Goal: Task Accomplishment & Management: Manage account settings

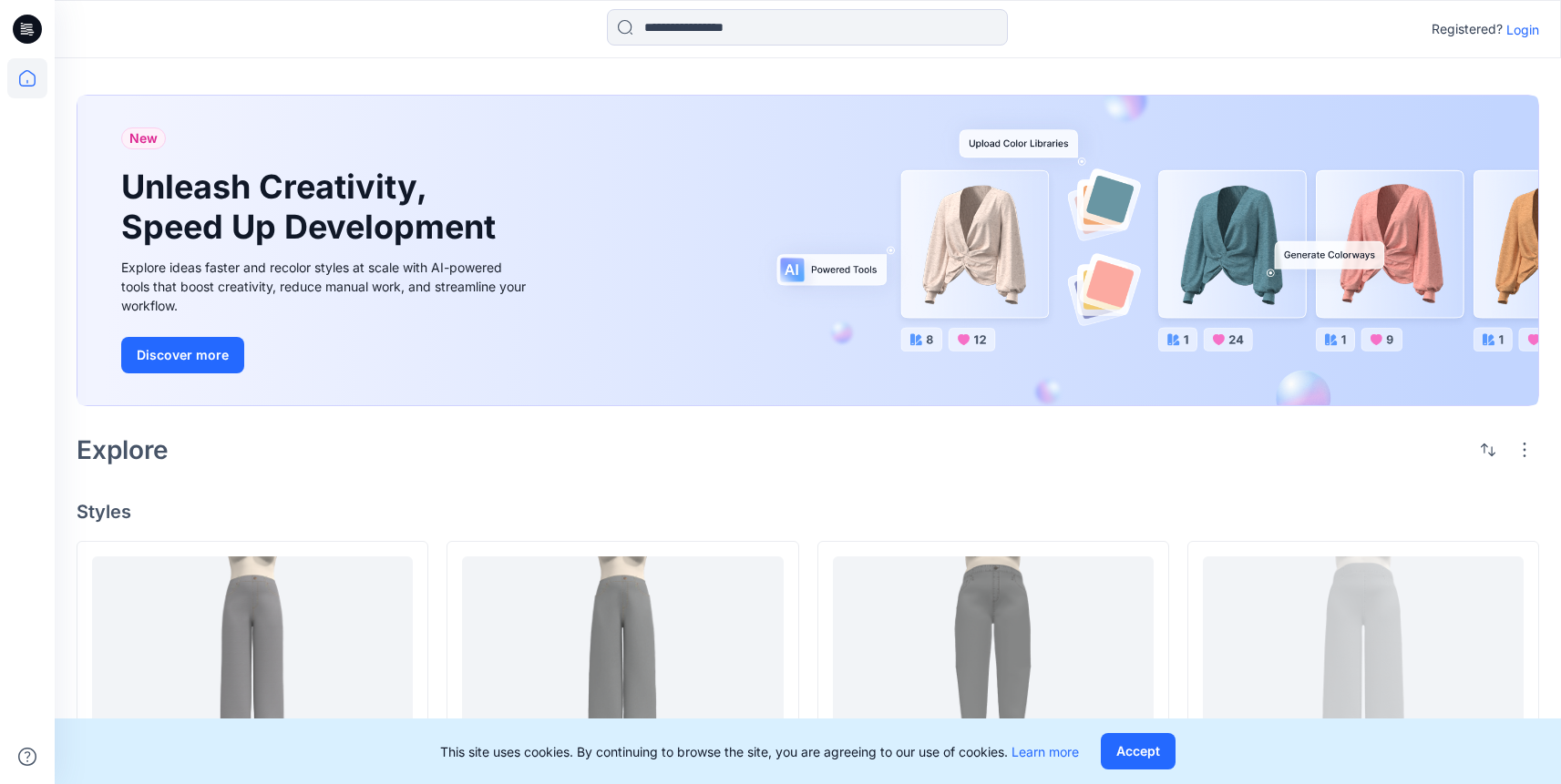
click at [1522, 31] on p "Login" at bounding box center [1522, 30] width 33 height 19
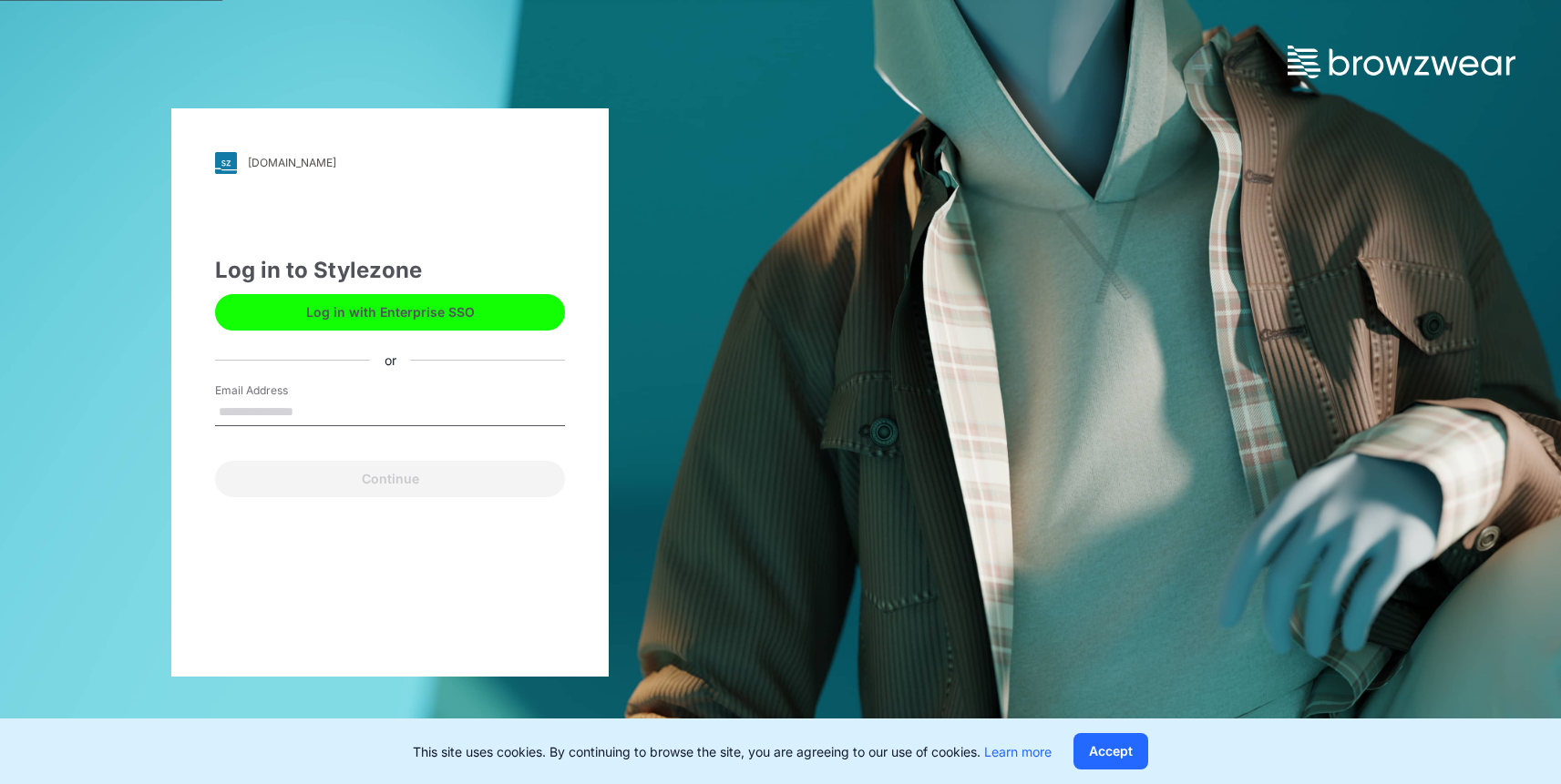
click at [300, 412] on input "Email Address" at bounding box center [389, 412] width 350 height 27
type input "**********"
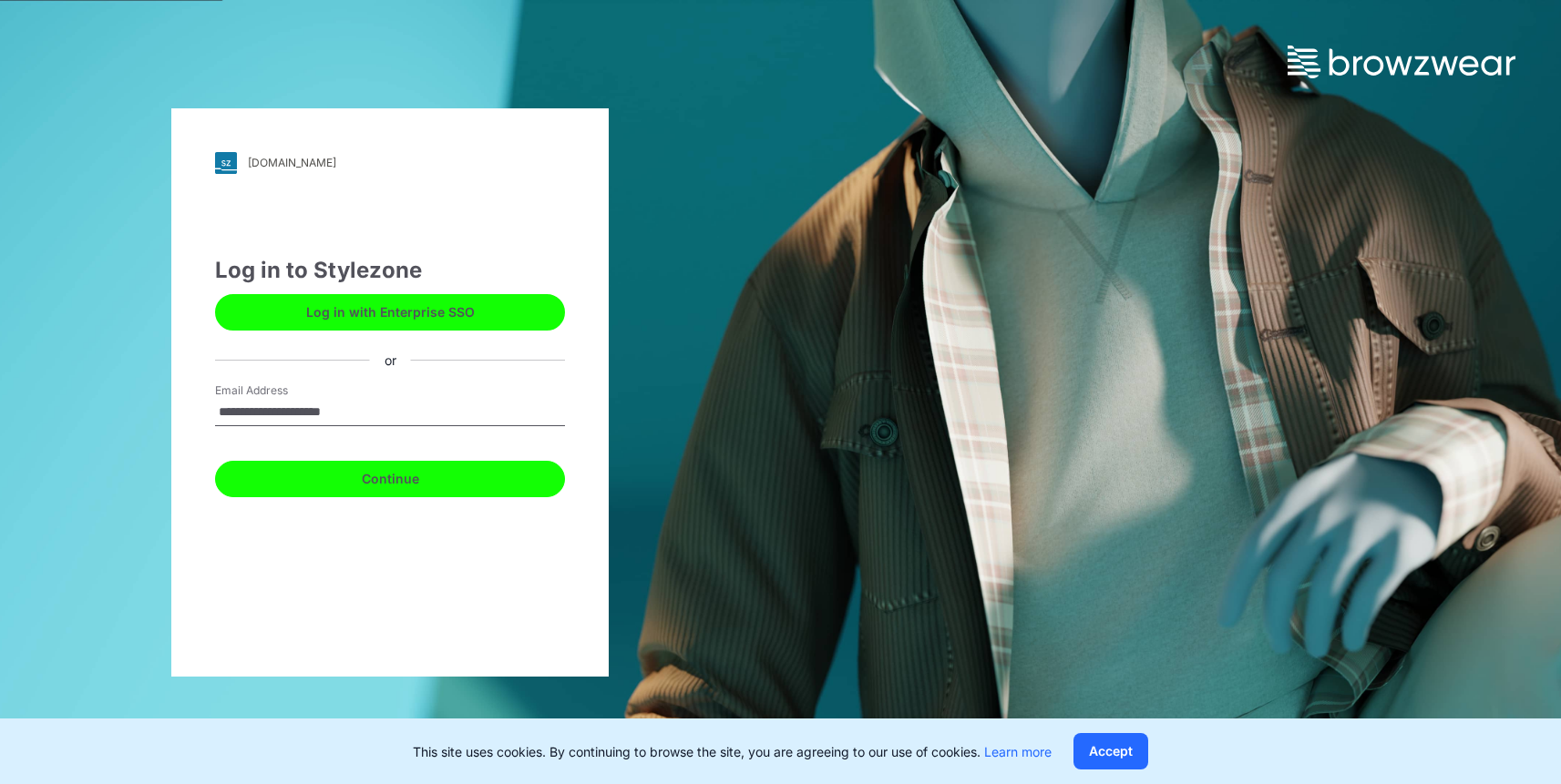
click at [347, 478] on button "Continue" at bounding box center [389, 479] width 350 height 37
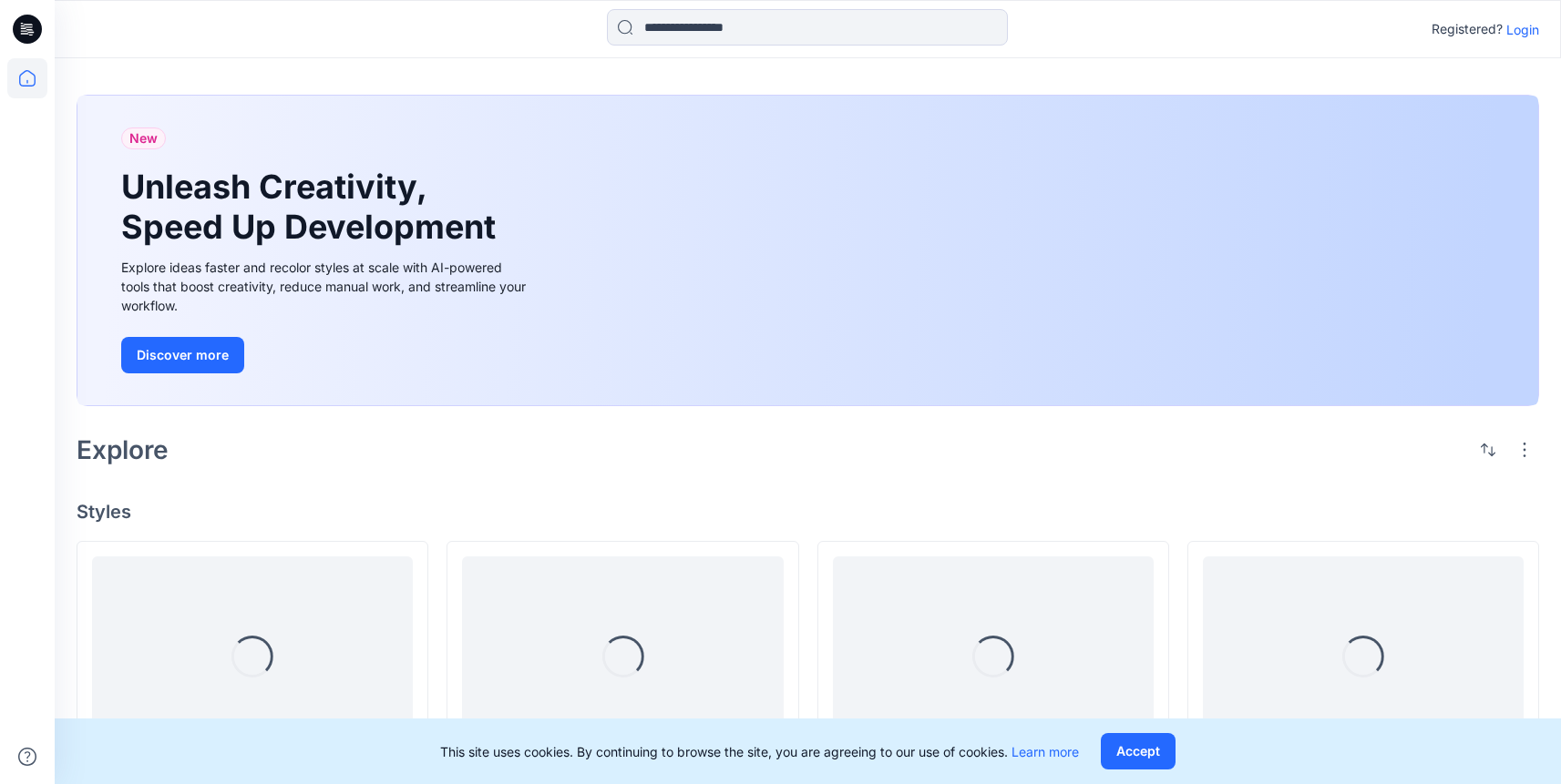
click at [1534, 27] on p "Login" at bounding box center [1522, 30] width 33 height 19
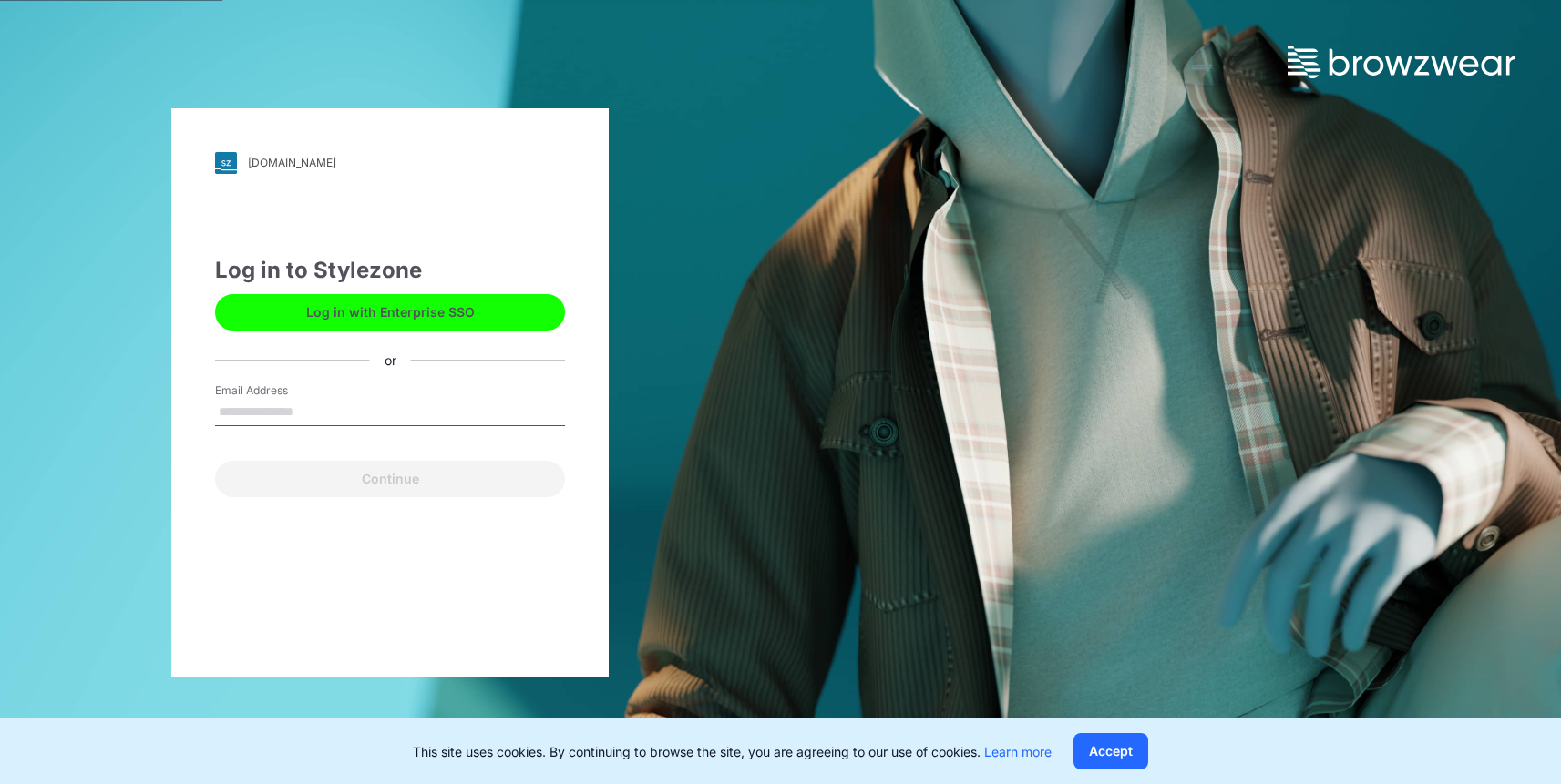
click at [387, 408] on input "Email Address" at bounding box center [389, 412] width 350 height 27
type input "**********"
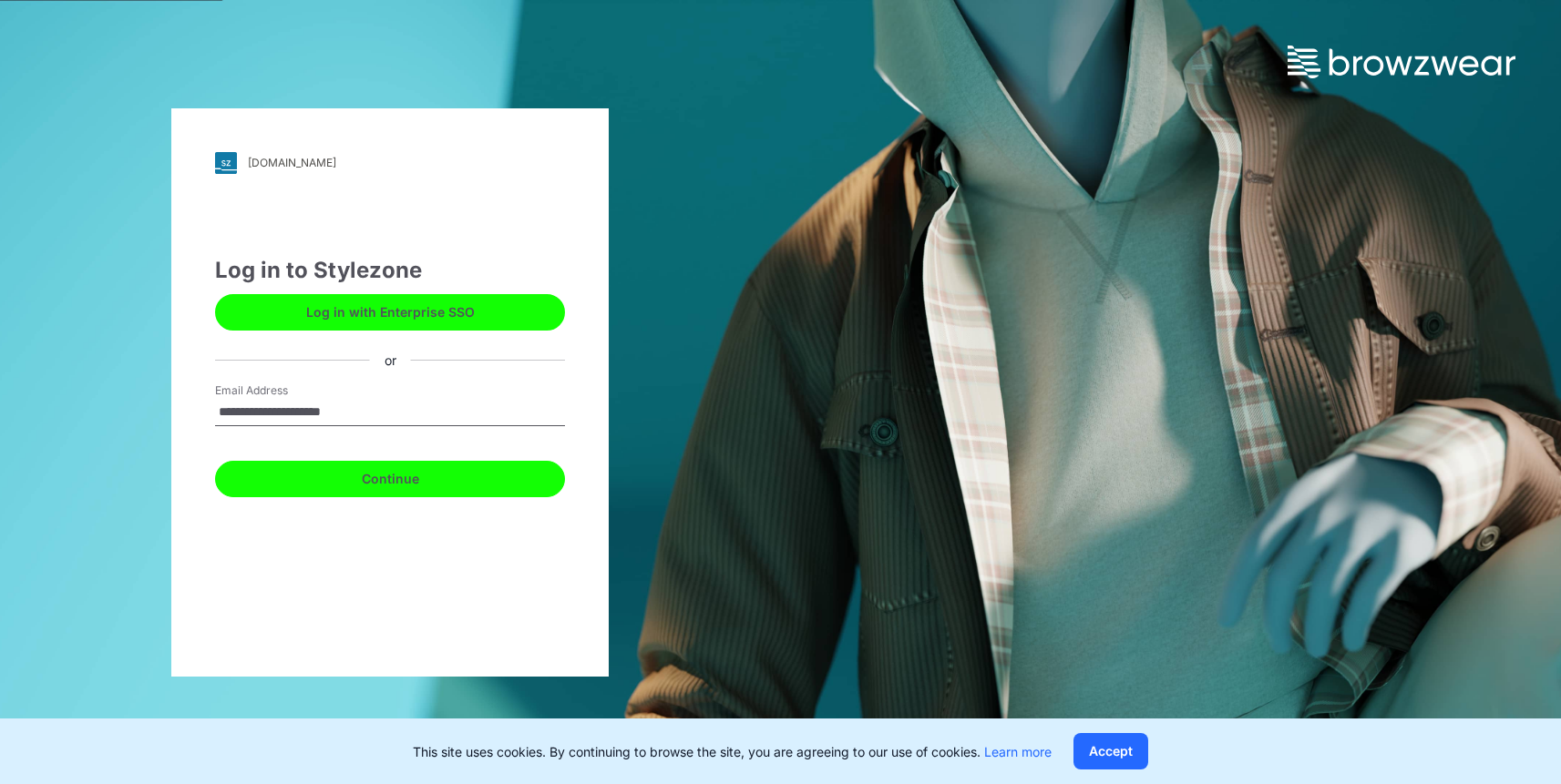
click at [425, 489] on button "Continue" at bounding box center [389, 479] width 350 height 37
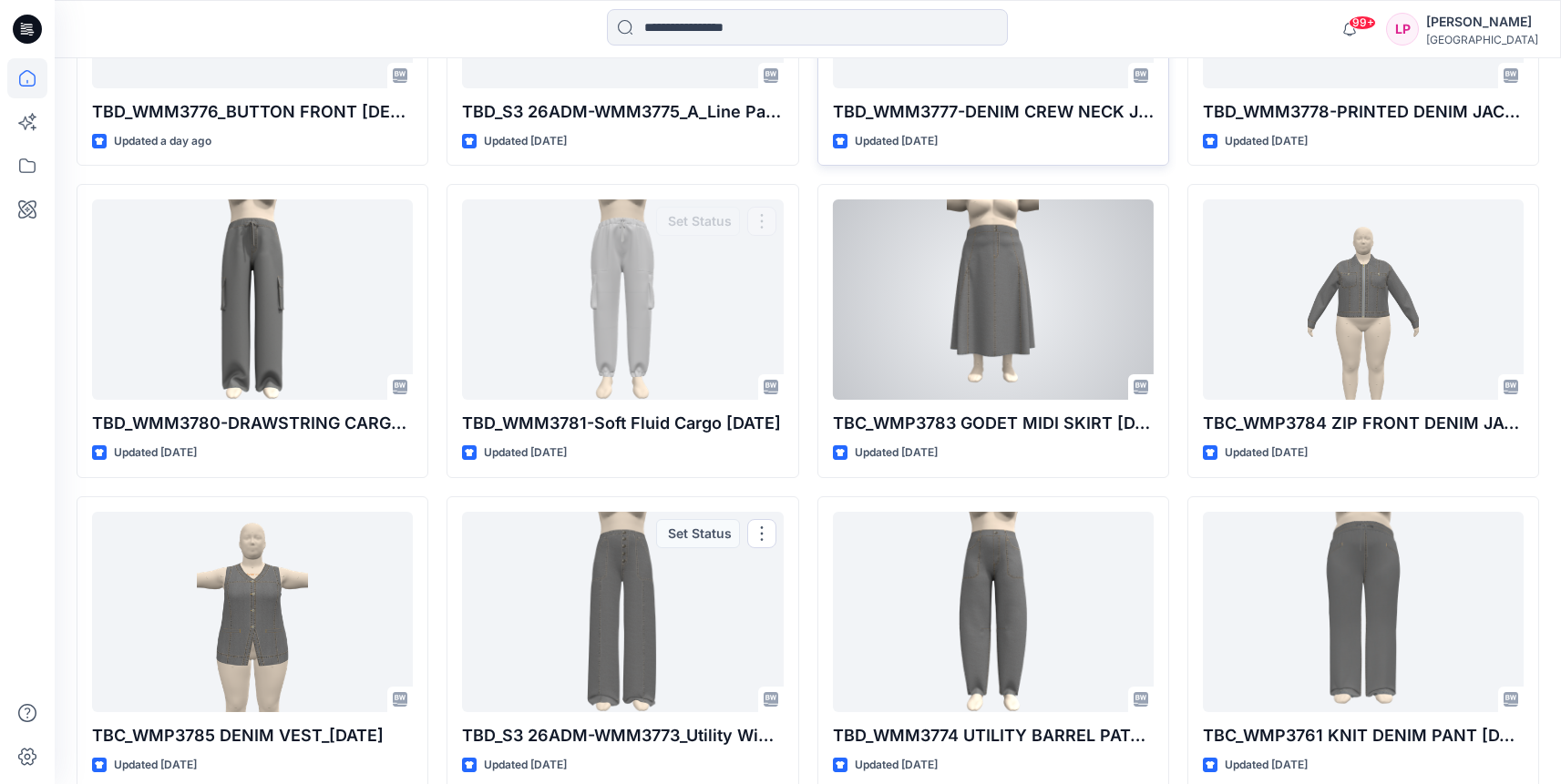
scroll to position [733, 0]
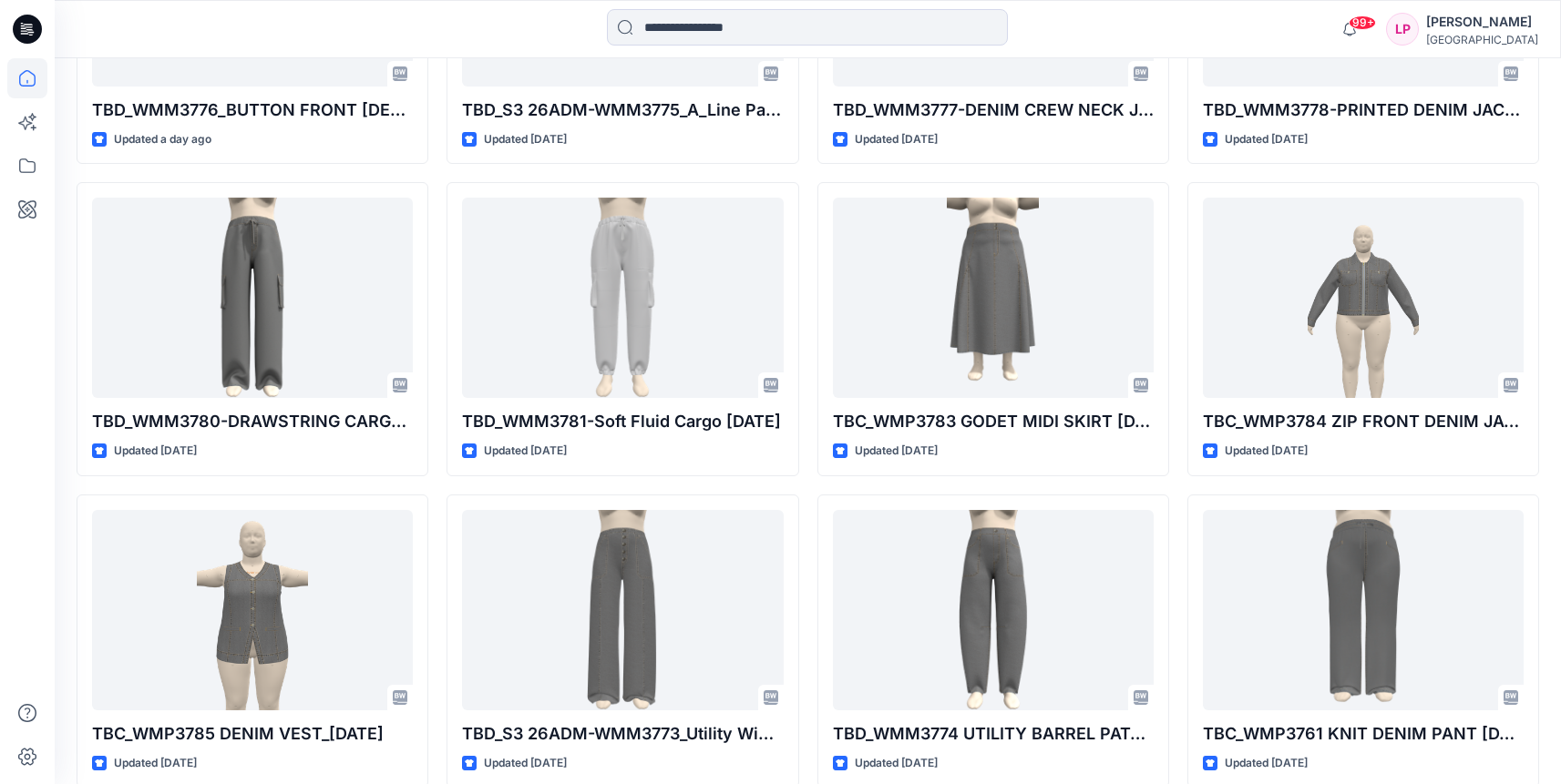
click at [1512, 28] on div "Lana Porche" at bounding box center [1483, 21] width 112 height 22
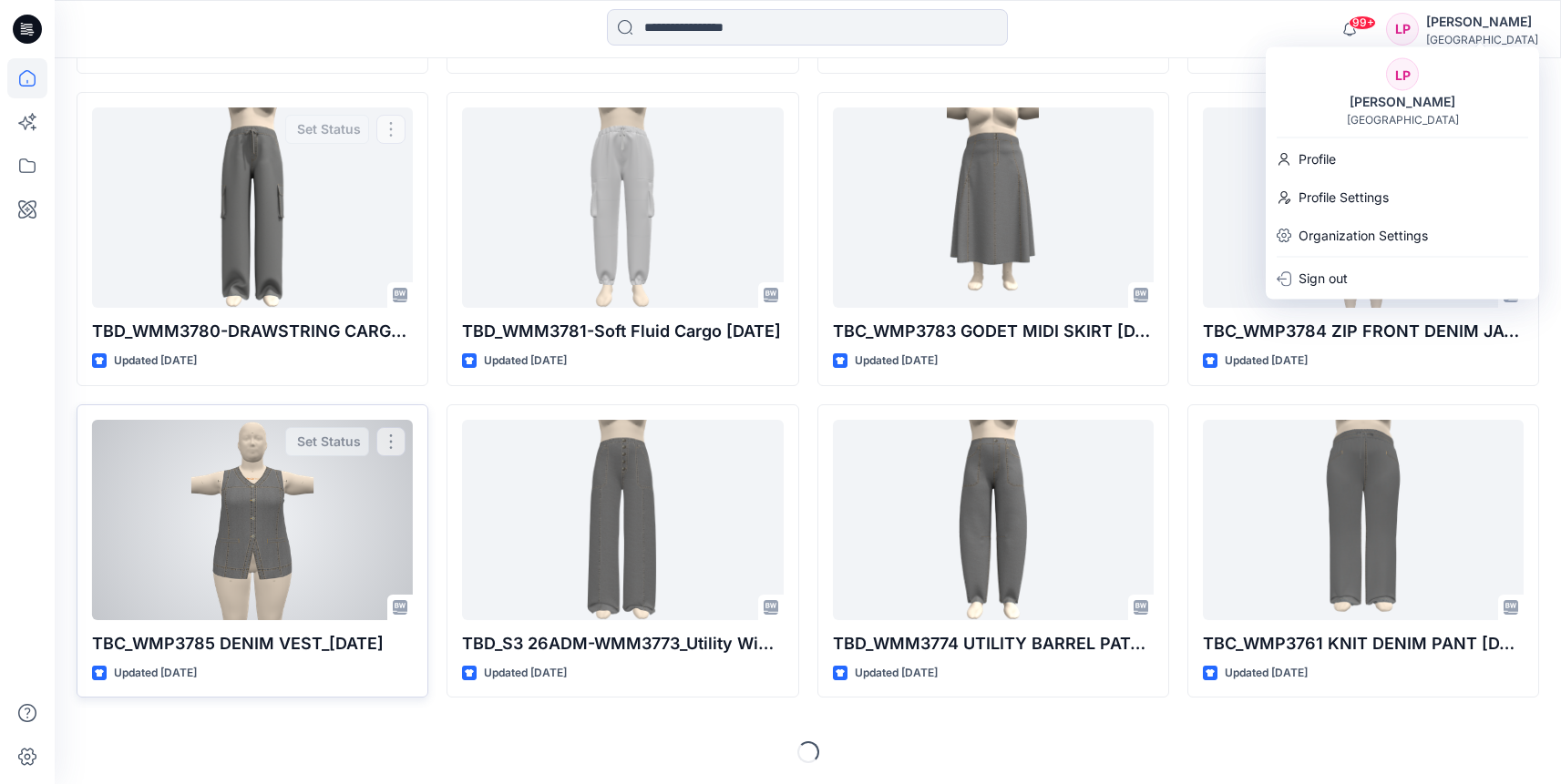
scroll to position [825, 0]
